Goal: Check status: Check status

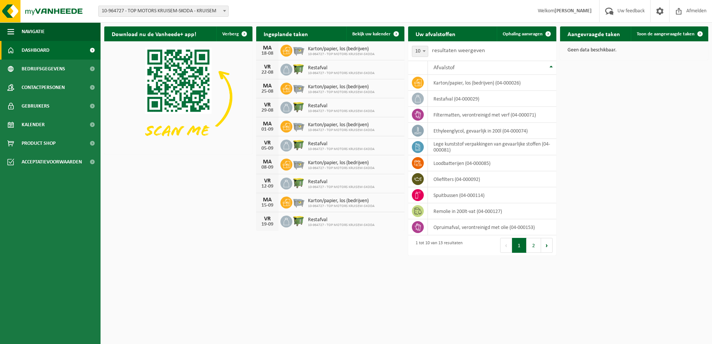
click at [605, 37] on h2 "Aangevraagde taken" at bounding box center [593, 33] width 67 height 15
click at [375, 32] on span "Bekijk uw kalender" at bounding box center [371, 34] width 38 height 5
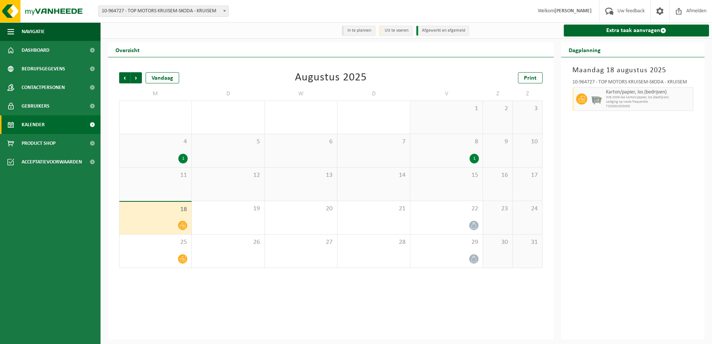
click at [182, 159] on div "1" at bounding box center [182, 159] width 9 height 10
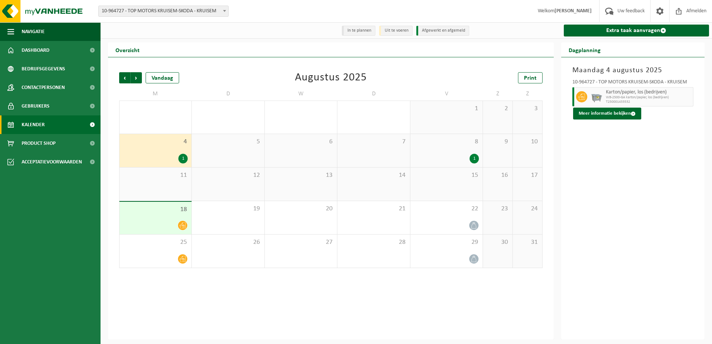
click at [474, 159] on div "1" at bounding box center [474, 159] width 9 height 10
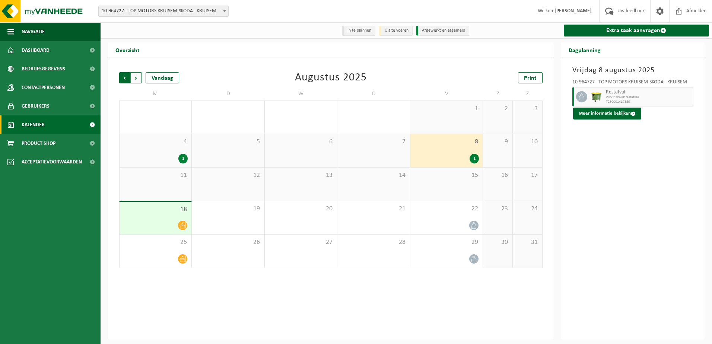
click at [138, 79] on span "Volgende" at bounding box center [136, 77] width 11 height 11
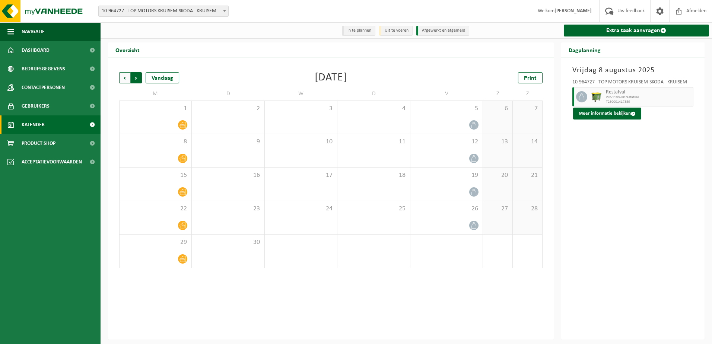
click at [124, 79] on span "Vorige" at bounding box center [124, 77] width 11 height 11
